Goal: Task Accomplishment & Management: Complete application form

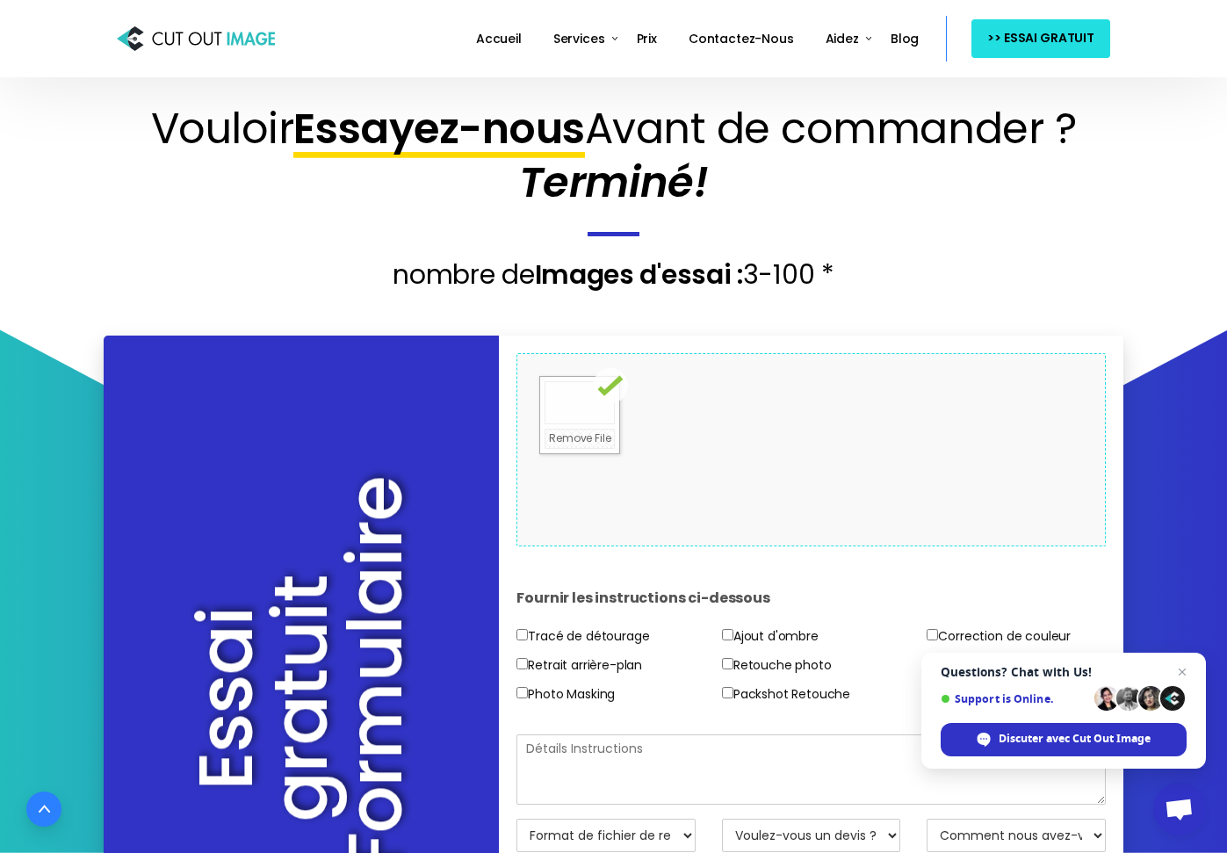
scroll to position [176, 0]
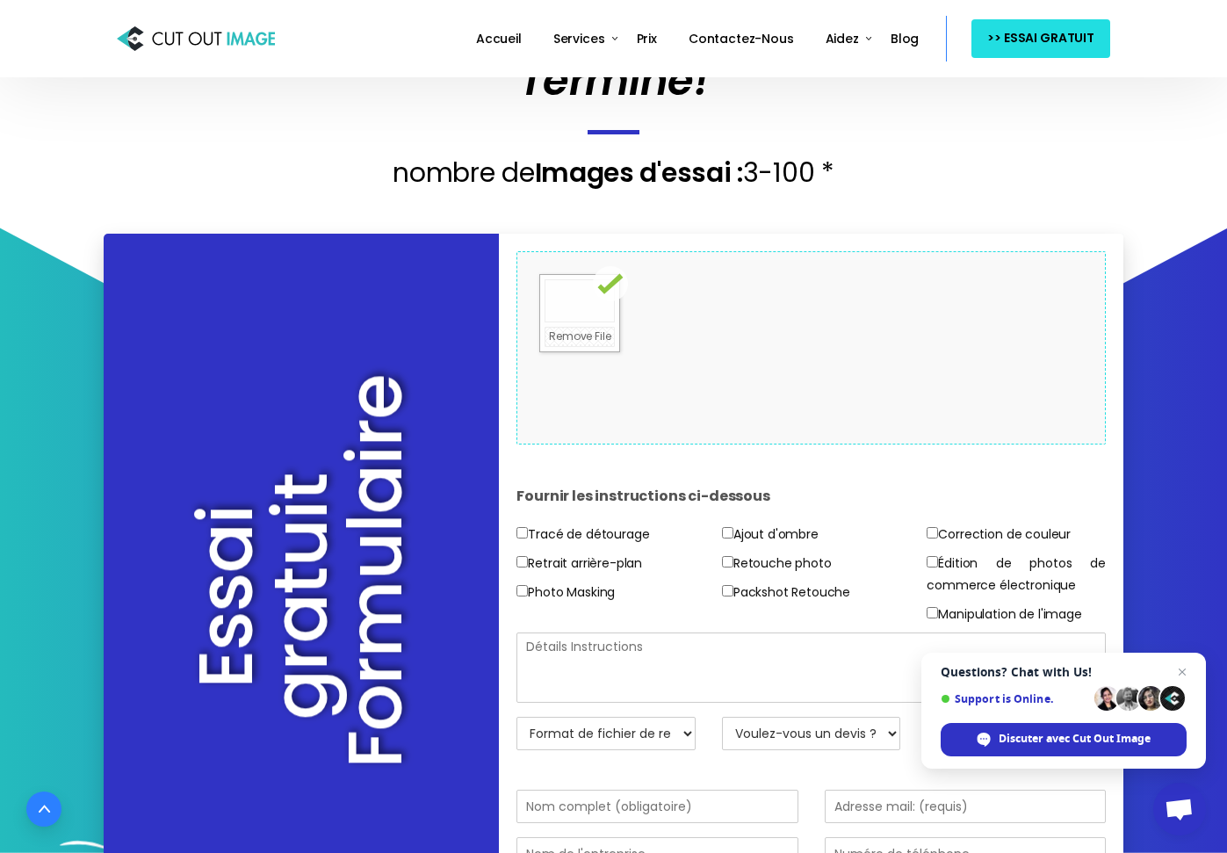
click at [604, 563] on label "Retrait arrière-plan" at bounding box center [580, 564] width 126 height 22
click at [528, 563] on input"] "Retrait arrière-plan" at bounding box center [522, 561] width 11 height 11
checkbox input"] "true"
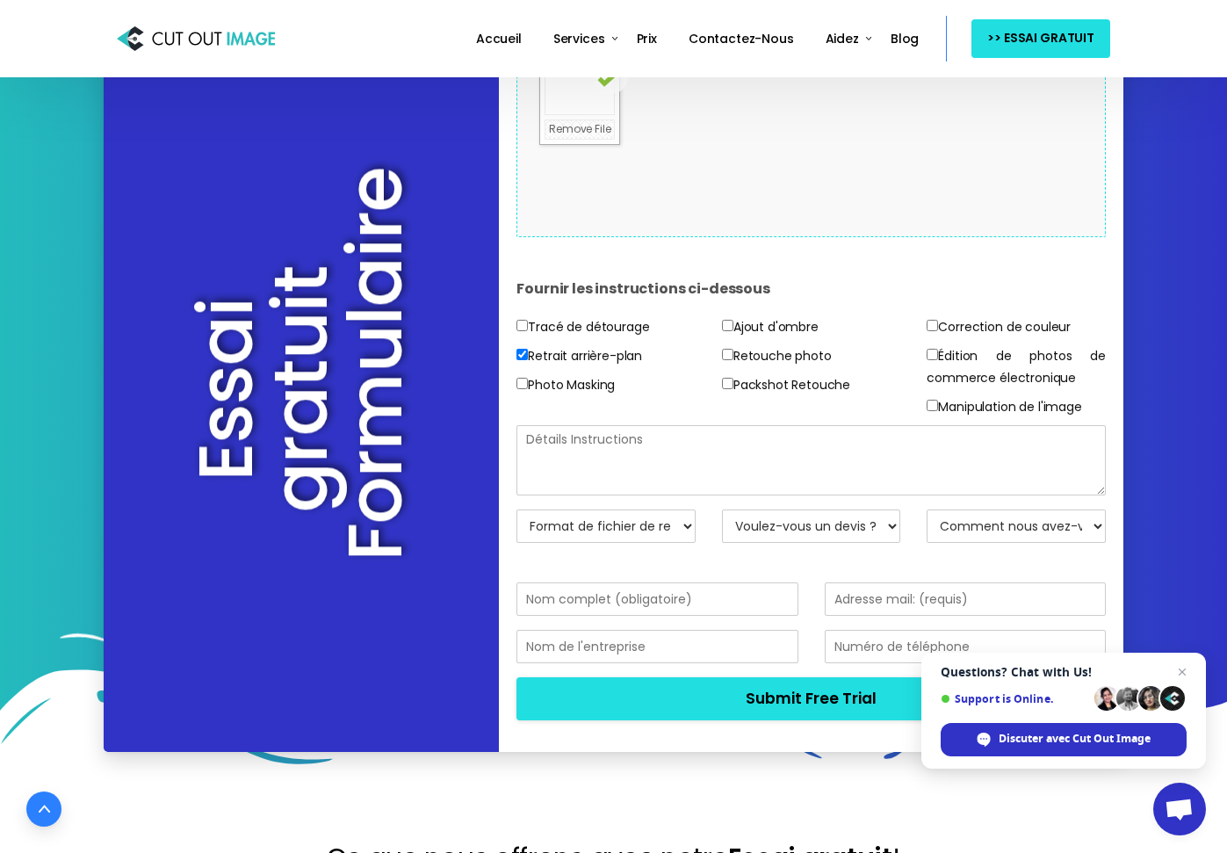
scroll to position [351, 0]
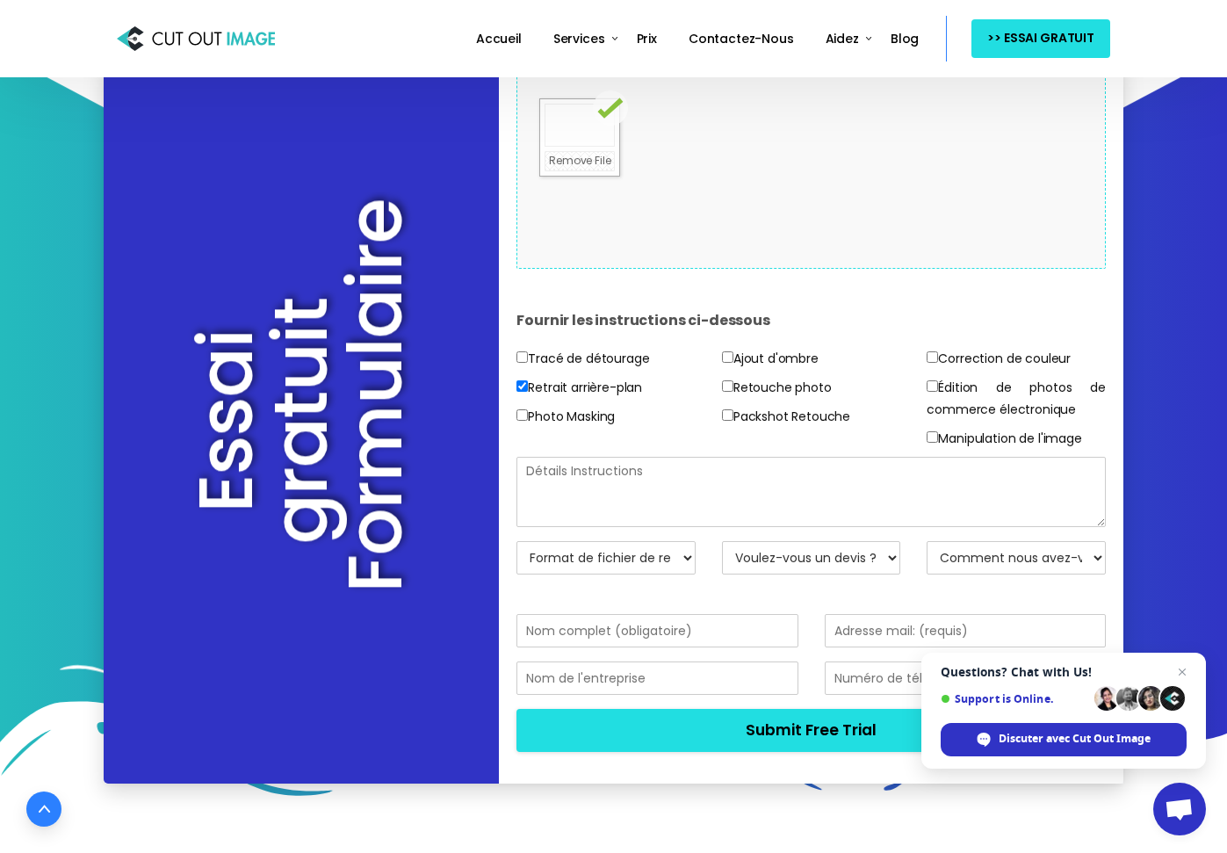
click at [636, 553] on select "Format de fichier de retour JPG - Blanc BG PNG - BG transparent PSD - Masque de…" at bounding box center [606, 557] width 179 height 33
select select "PNG w/ Transparent BG"
click at [517, 541] on select "Format de fichier de retour JPG - Blanc BG PNG - BG transparent PSD - Masque de…" at bounding box center [606, 557] width 179 height 33
click at [770, 558] on select "Voulez-vous un devis ? Non, testez simplement les images Oui, devis s'il vous p…" at bounding box center [811, 557] width 179 height 33
select select "No"
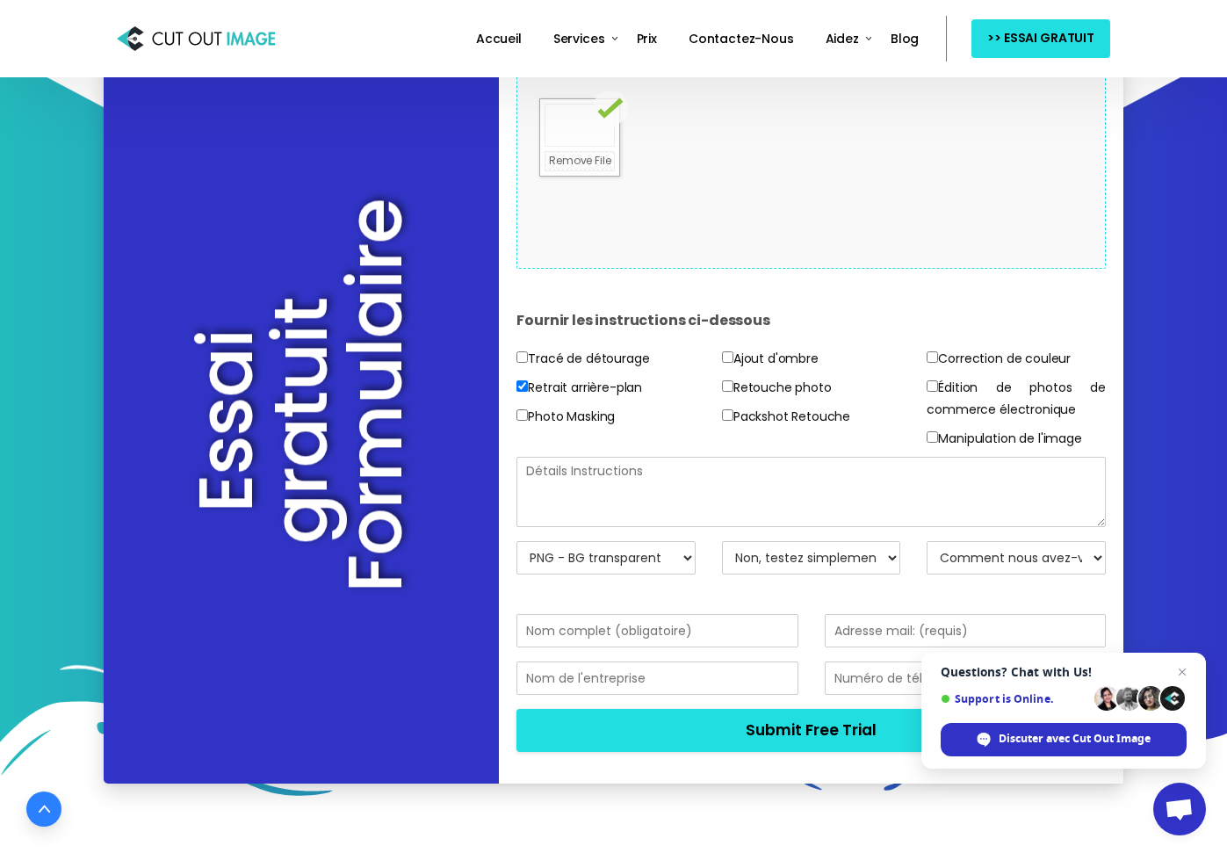
click at [722, 541] on select "Voulez-vous un devis ? Non, testez simplement les images Oui, devis s'il vous p…" at bounding box center [811, 557] width 179 height 33
click at [976, 556] on select "Comment nous avez-vous trouvé? Email Moteur de recherche Ami / Collègue Réseaux…" at bounding box center [1016, 557] width 179 height 33
select select "Search Engine"
click at [927, 541] on select "Comment nous avez-vous trouvé? Email Moteur de recherche Ami / Collègue Réseaux…" at bounding box center [1016, 557] width 179 height 33
click at [686, 633] on input "text" at bounding box center [657, 630] width 281 height 33
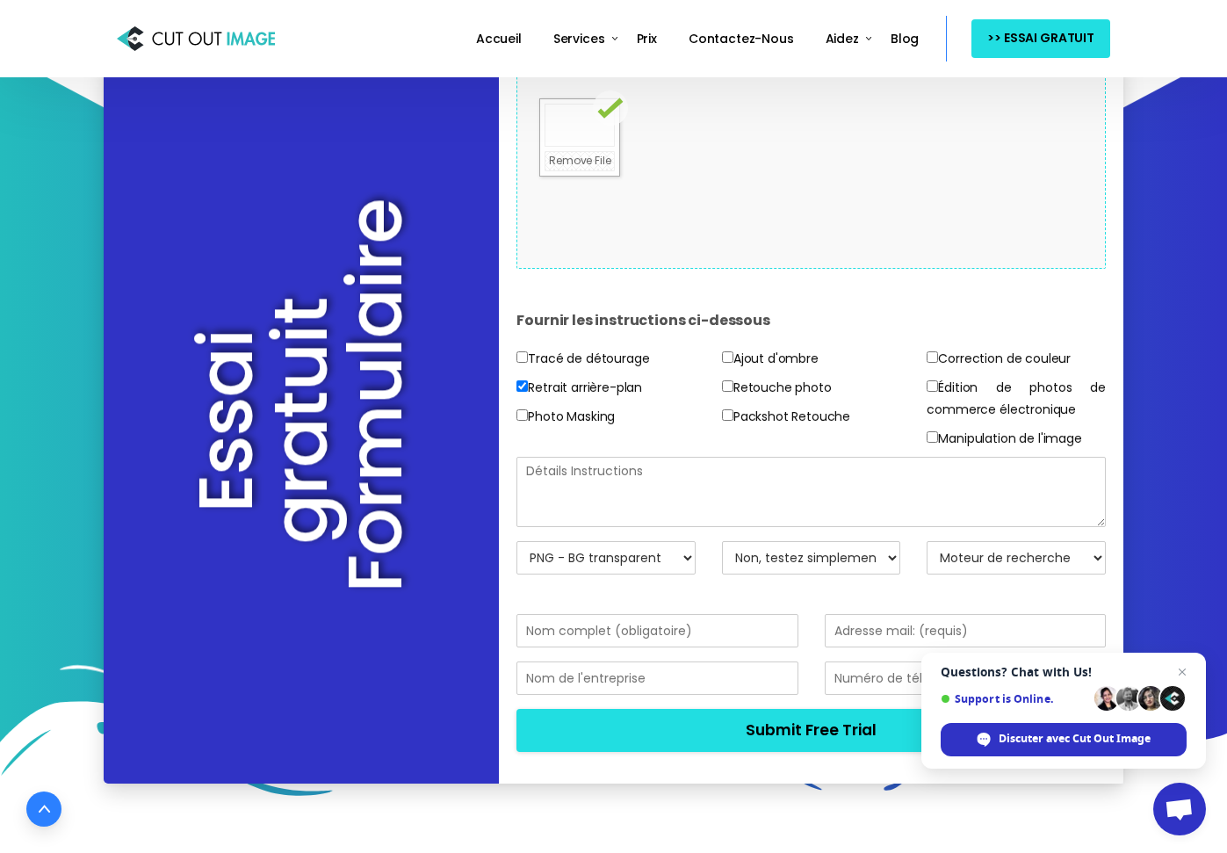
type input "[PERSON_NAME]"
type input "[EMAIL_ADDRESS][DOMAIN_NAME]"
type input "0635130775"
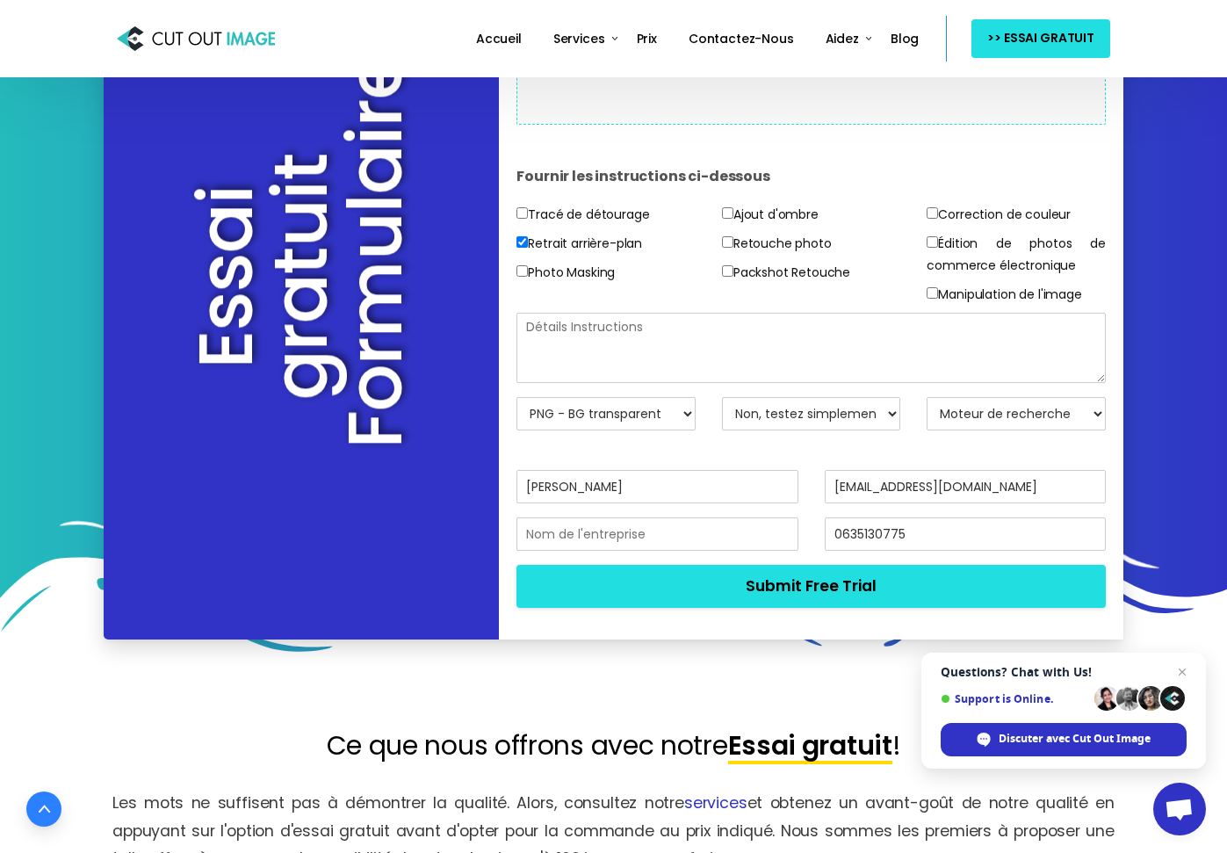
scroll to position [527, 0]
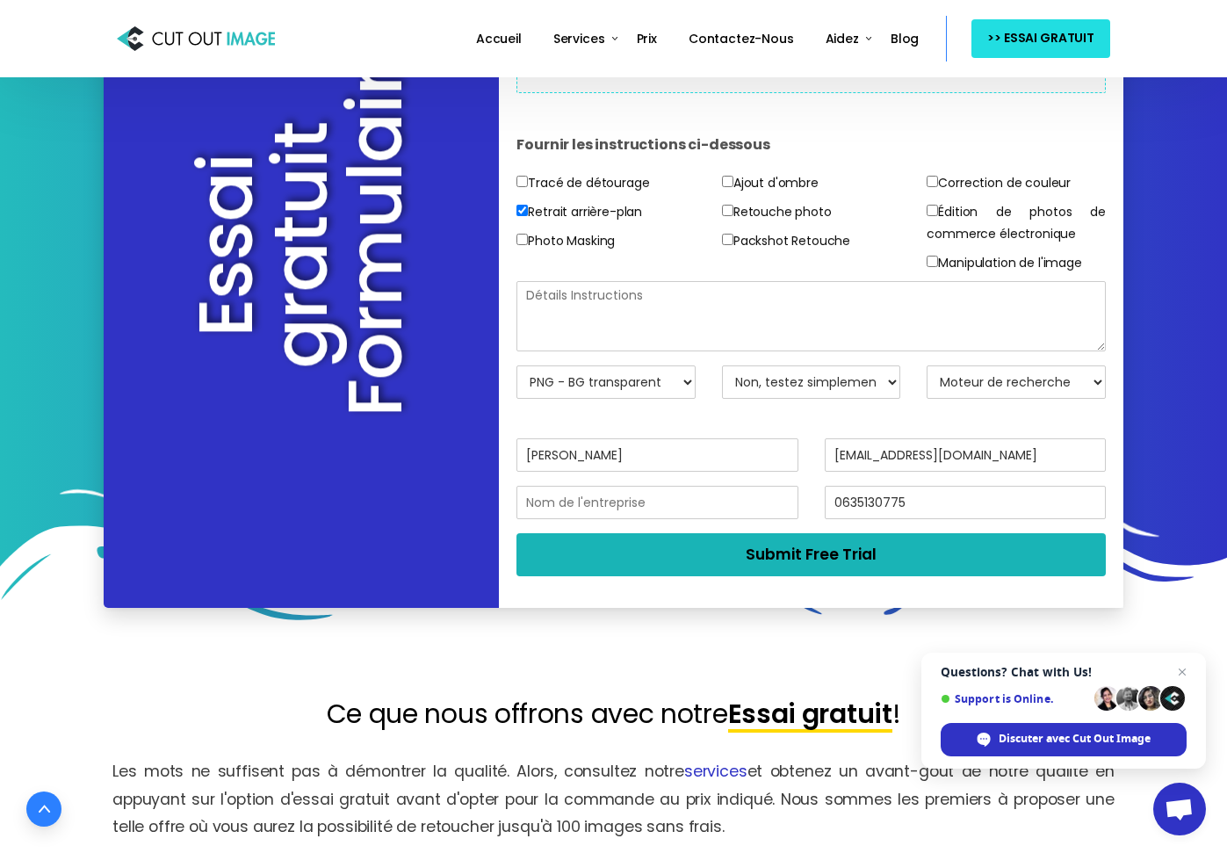
click at [815, 554] on button "Submit Free Trial" at bounding box center [811, 554] width 589 height 43
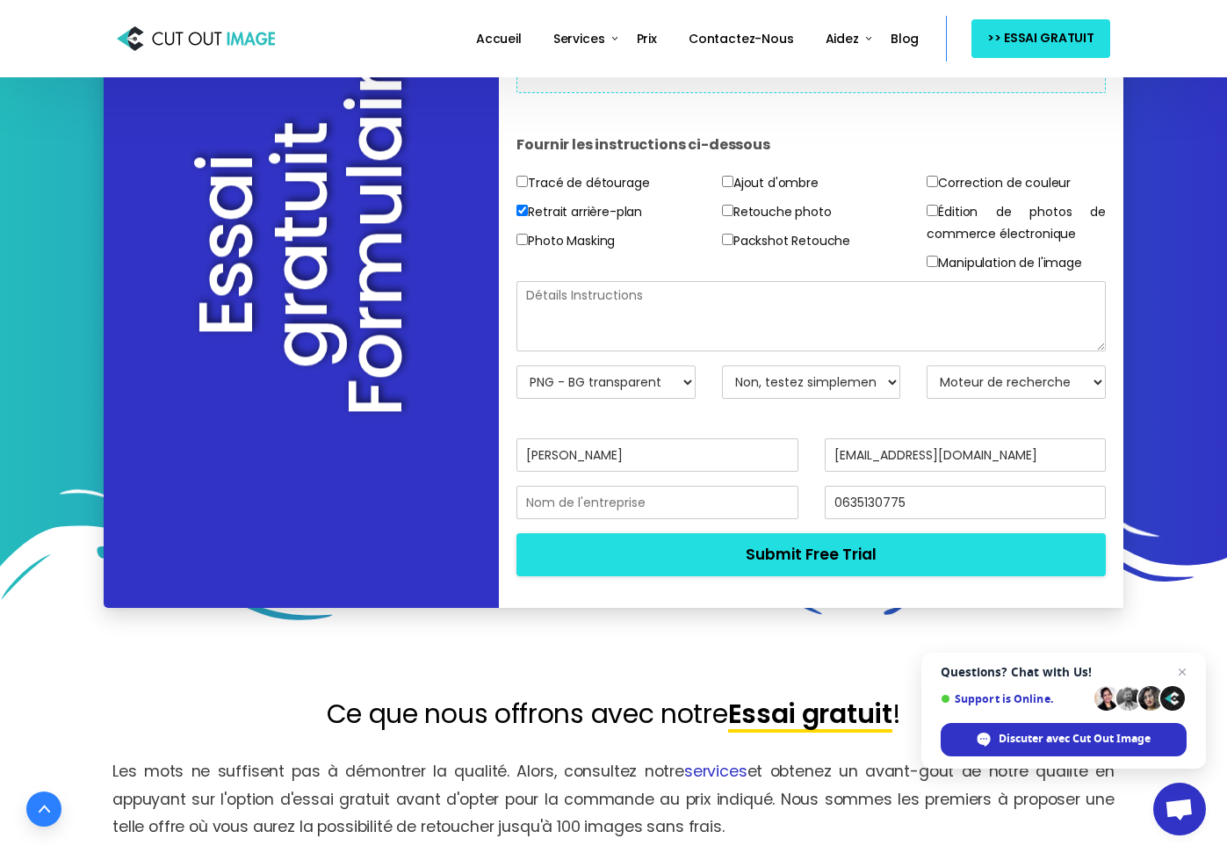
click at [568, 292] on textarea at bounding box center [811, 316] width 589 height 70
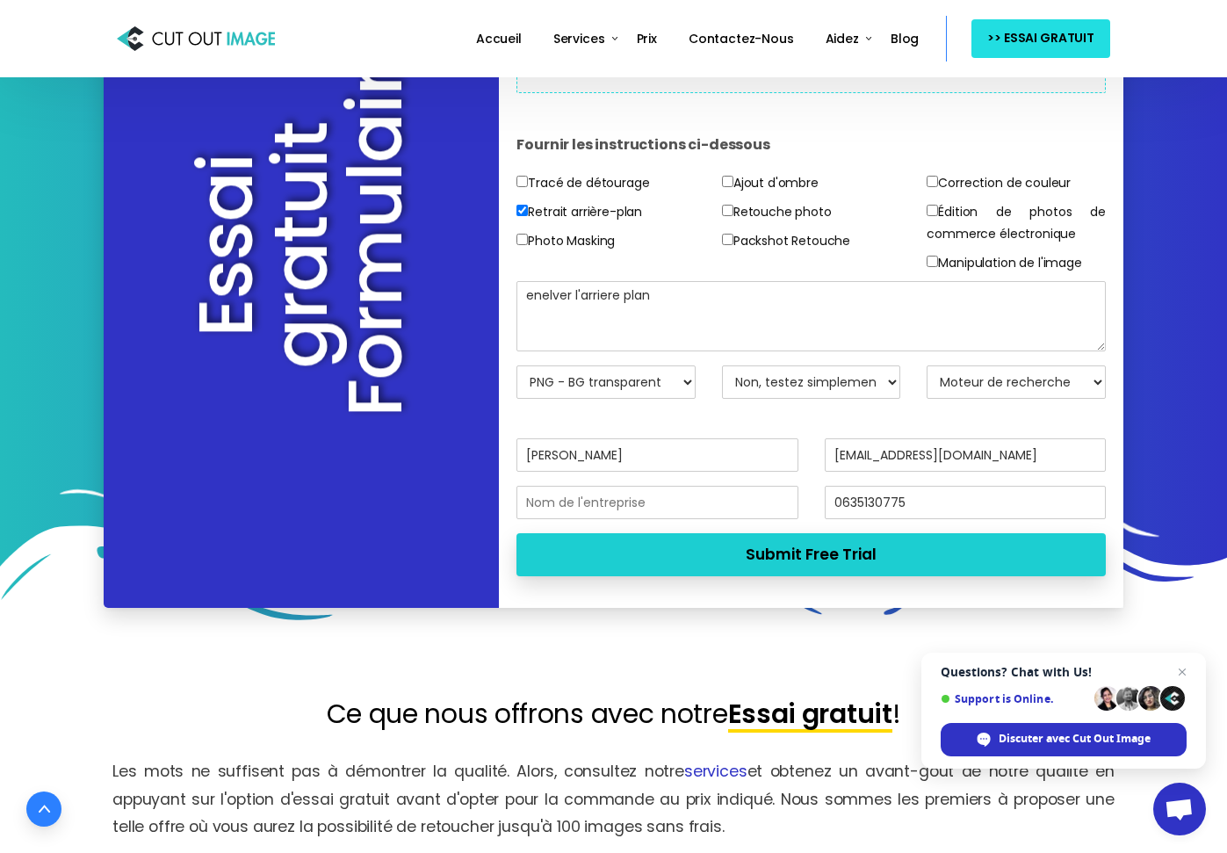
type textarea "enelver l'arriere plan"
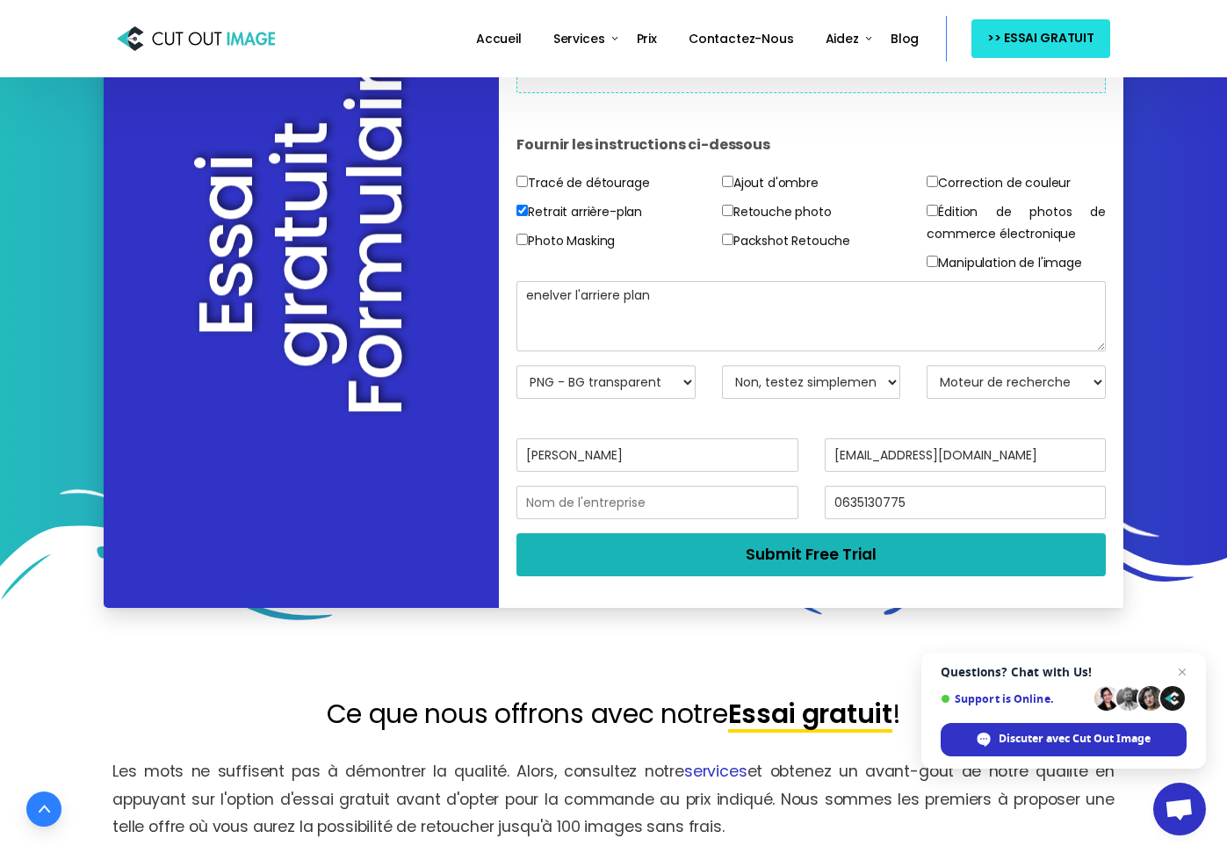
click at [701, 555] on button "Submit Free Trial" at bounding box center [811, 554] width 589 height 43
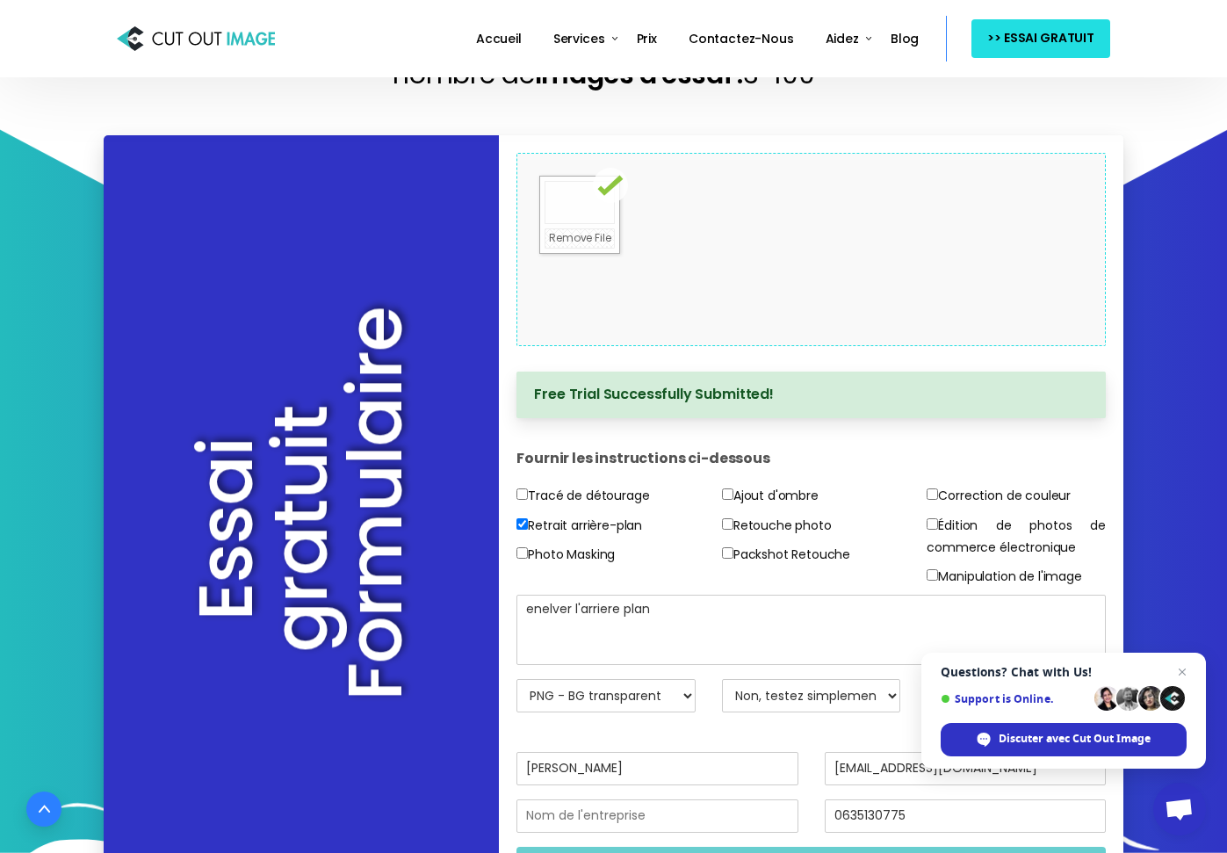
scroll to position [88, 0]
